Goal: Register for event/course

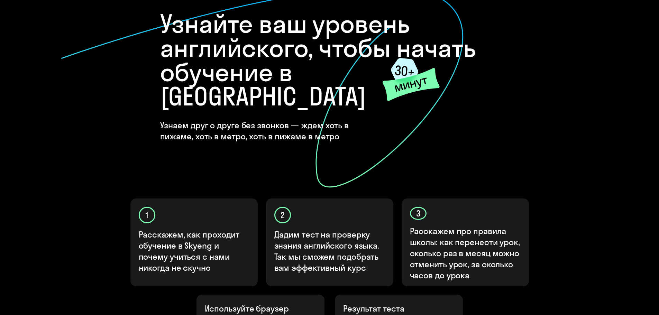
scroll to position [69, 0]
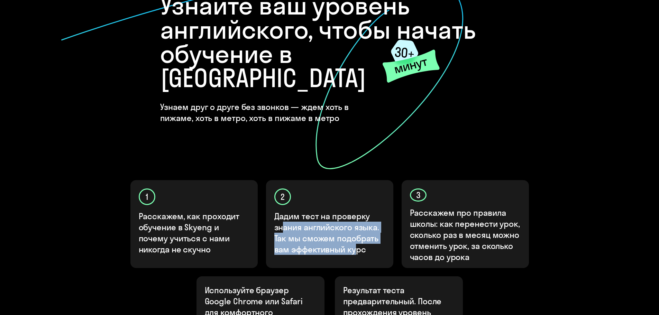
drag, startPoint x: 285, startPoint y: 208, endPoint x: 355, endPoint y: 226, distance: 73.3
click at [355, 226] on p "Дадим тест на проверку знания английского языка. Так мы сможем подобрать вам эф…" at bounding box center [329, 233] width 111 height 44
click at [356, 226] on p "Дадим тест на проверку знания английского языка. Так мы сможем подобрать вам эф…" at bounding box center [329, 233] width 111 height 44
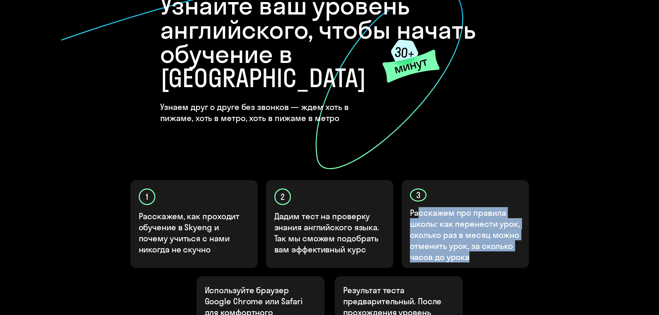
drag, startPoint x: 421, startPoint y: 193, endPoint x: 470, endPoint y: 238, distance: 67.2
click at [470, 238] on div "3 Расскажем про правила школы: как перенести урок, сколько раз в месяц можно от…" at bounding box center [465, 224] width 127 height 88
click at [458, 228] on p "Расскажем про правила школы: как перенести урок, сколько раз в месяц можно отме…" at bounding box center [465, 234] width 111 height 55
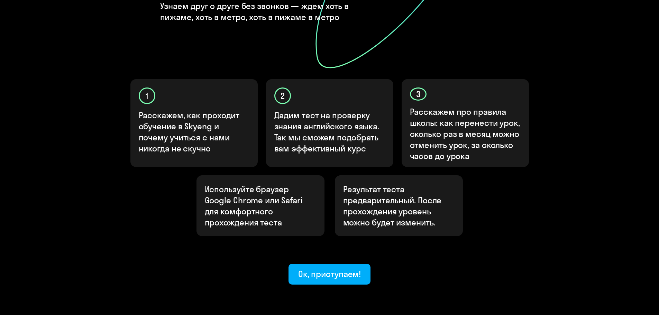
scroll to position [173, 0]
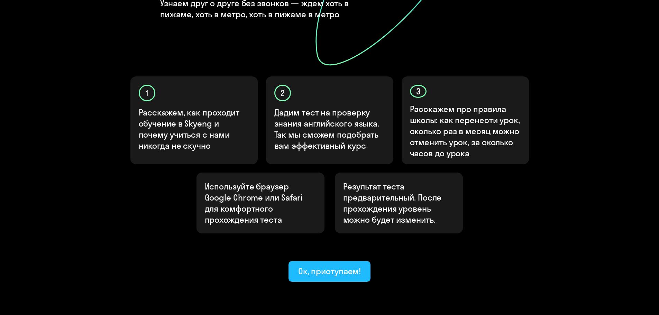
click at [324, 266] on div "Ок, приступаем!" at bounding box center [329, 271] width 63 height 11
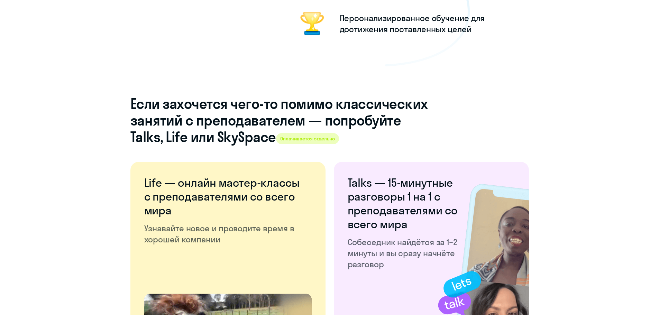
scroll to position [935, 0]
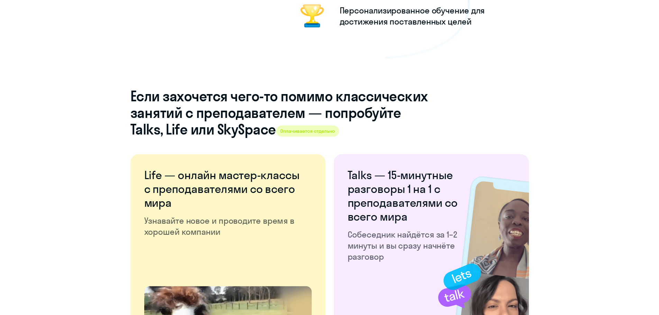
drag, startPoint x: 255, startPoint y: 95, endPoint x: 265, endPoint y: 131, distance: 37.6
click at [265, 131] on h4 "Если захочется чего-то помимо классических занятий с преподавателем — попробуйт…" at bounding box center [279, 113] width 298 height 50
drag, startPoint x: 286, startPoint y: 132, endPoint x: 183, endPoint y: 100, distance: 107.6
click at [183, 100] on h4 "Если захочется чего-то помимо классических занятий с преподавателем — попробуйт…" at bounding box center [279, 113] width 298 height 50
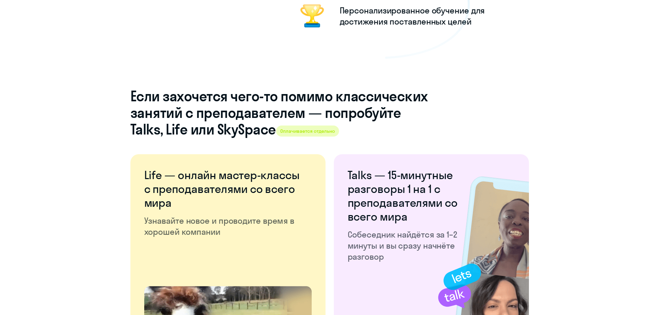
click at [183, 100] on h4 "Если захочется чего-то помимо классических занятий с преподавателем — попробуйт…" at bounding box center [279, 113] width 298 height 50
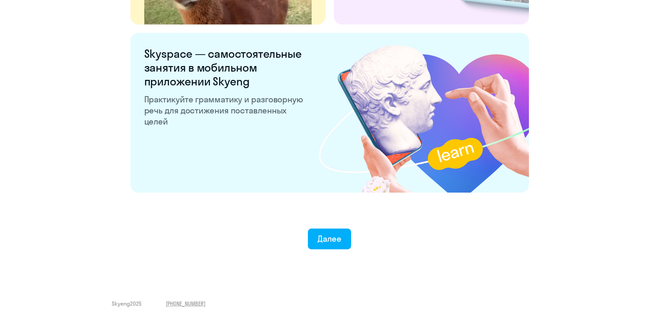
scroll to position [1289, 0]
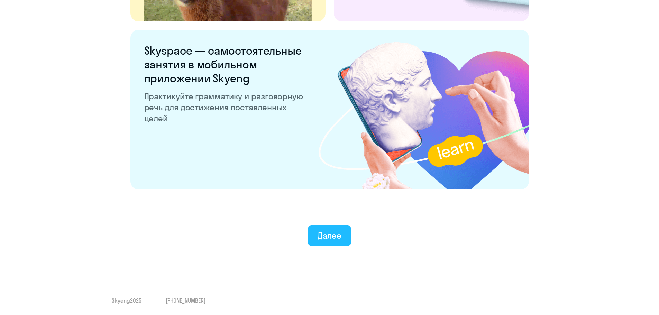
click at [334, 233] on div "Далее" at bounding box center [330, 235] width 24 height 11
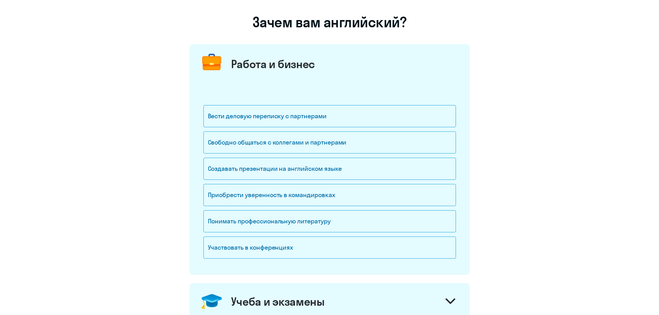
scroll to position [69, 0]
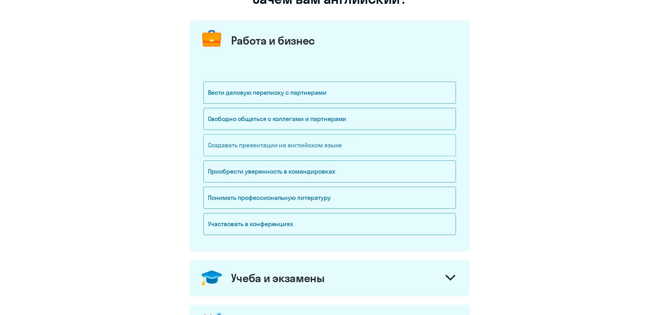
drag, startPoint x: 227, startPoint y: 144, endPoint x: 247, endPoint y: 137, distance: 21.5
click at [227, 143] on div "Создавать презентации на английском языке" at bounding box center [330, 145] width 253 height 22
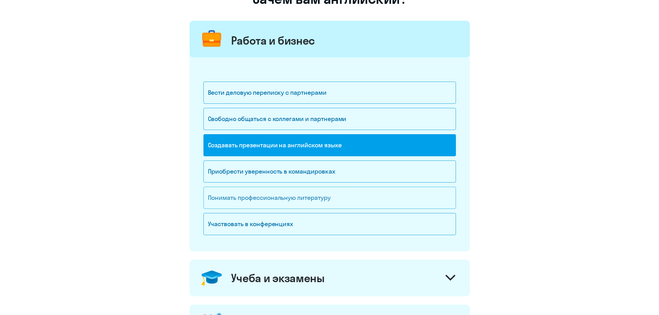
click at [262, 202] on div "Понимать профессиональную литературу" at bounding box center [330, 198] width 253 height 22
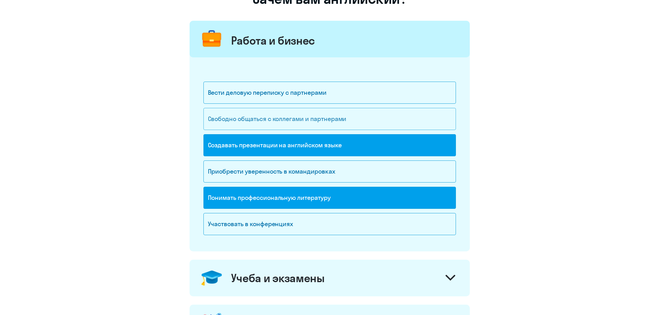
click at [262, 125] on div "Свободно общаться с коллегами и партнерами" at bounding box center [330, 119] width 253 height 22
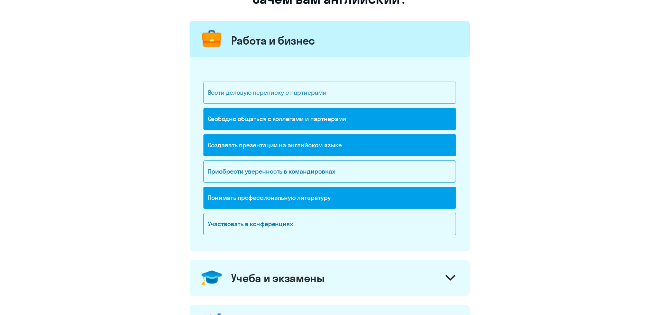
click at [245, 99] on div "Вести деловую переписку с партнерами" at bounding box center [330, 93] width 253 height 22
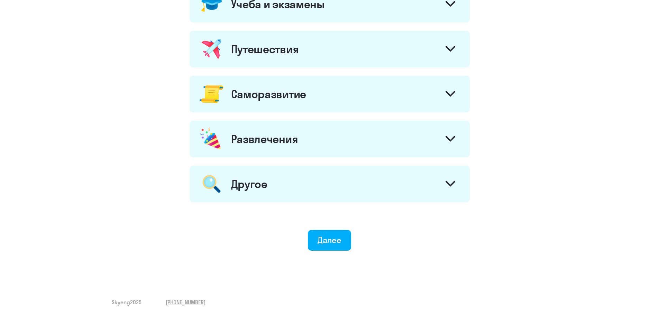
scroll to position [345, 0]
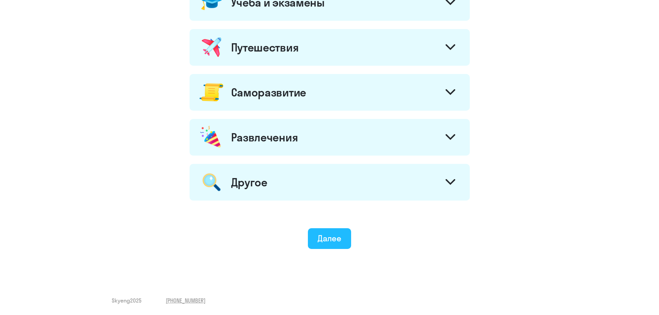
click at [318, 236] on div "Далее" at bounding box center [330, 238] width 24 height 11
